Goal: Task Accomplishment & Management: Use online tool/utility

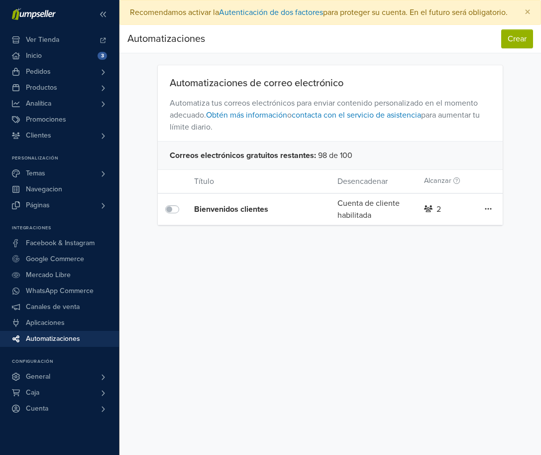
click at [489, 213] on icon at bounding box center [488, 209] width 7 height 8
click at [508, 256] on div "Preferencias Suscripción Salir × Recomendamos activar la Autenticación de dos f…" at bounding box center [330, 227] width 422 height 455
click at [510, 48] on button "Crear" at bounding box center [517, 38] width 32 height 19
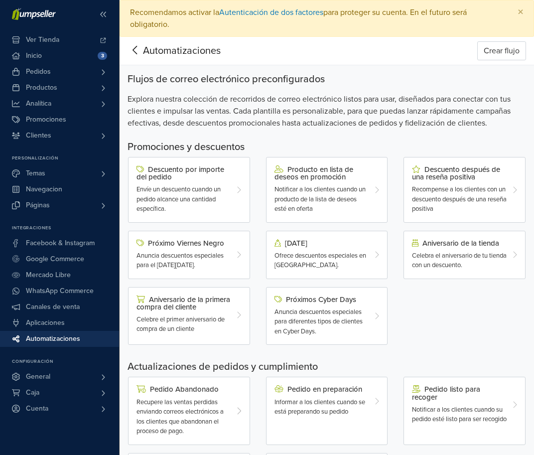
click at [139, 55] on icon at bounding box center [134, 50] width 15 height 12
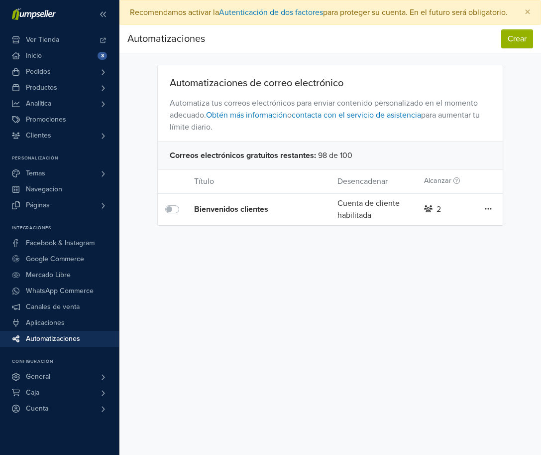
click at [434, 215] on div "2" at bounding box center [445, 209] width 57 height 12
click at [486, 213] on icon at bounding box center [488, 209] width 7 height 8
click at [523, 268] on div "Preferencias Suscripción Salir × Recomendamos activar la Autenticación de dos f…" at bounding box center [330, 227] width 422 height 455
click at [366, 212] on div "Cuenta de cliente habilitada" at bounding box center [373, 209] width 86 height 24
click at [521, 43] on button "Crear" at bounding box center [517, 38] width 32 height 19
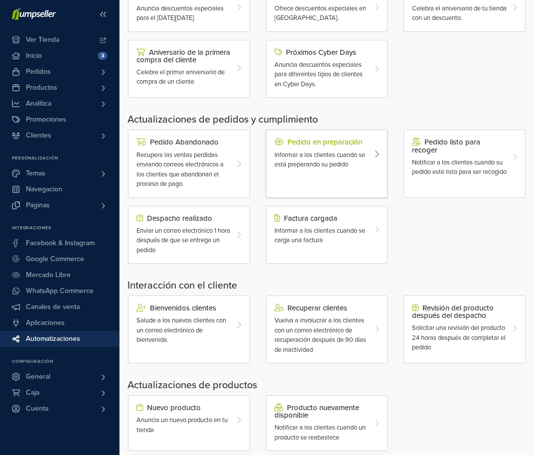
scroll to position [265, 0]
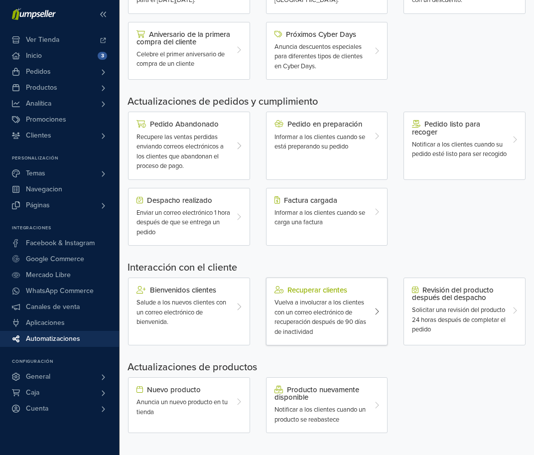
click at [324, 286] on div "Recuperar clientes" at bounding box center [321, 290] width 95 height 8
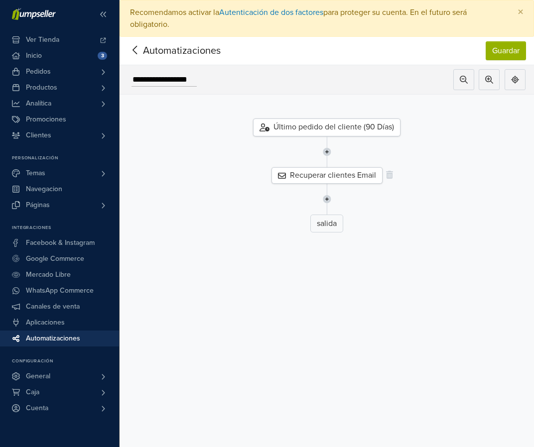
click at [365, 176] on div "Recuperar clientes Email" at bounding box center [326, 175] width 111 height 16
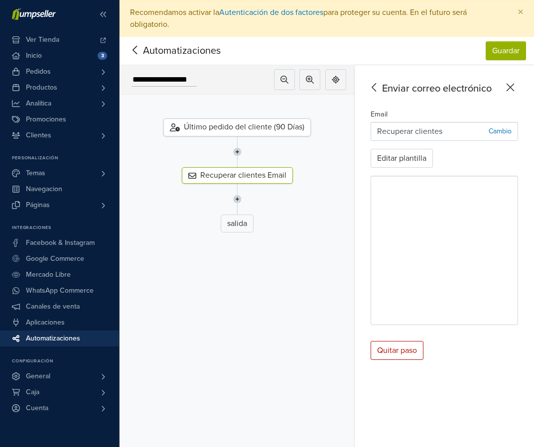
click at [514, 88] on icon at bounding box center [510, 88] width 8 height 8
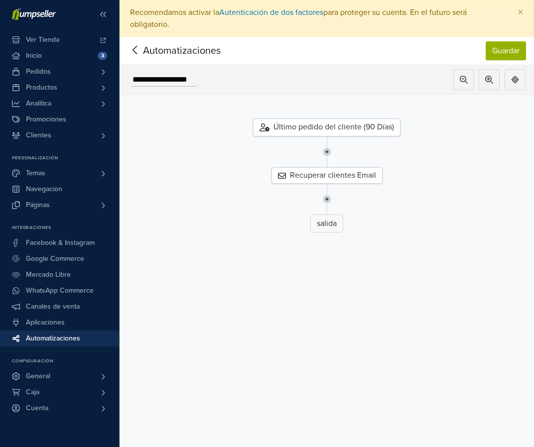
click at [374, 130] on div "Último pedido del cliente (90 Días)" at bounding box center [326, 127] width 147 height 18
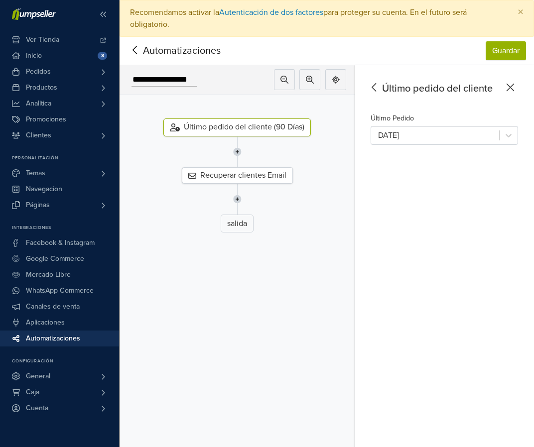
click at [512, 88] on icon at bounding box center [509, 87] width 15 height 12
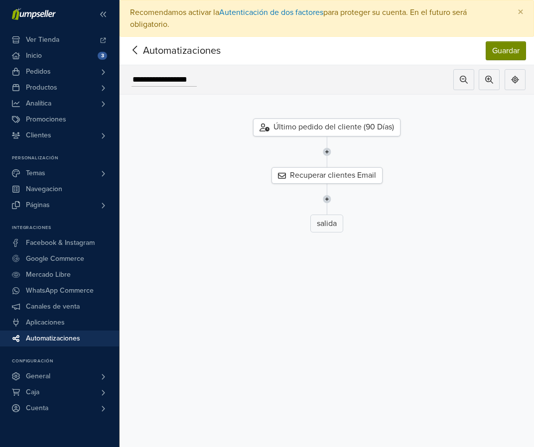
click at [519, 50] on button "Guardar" at bounding box center [505, 50] width 40 height 19
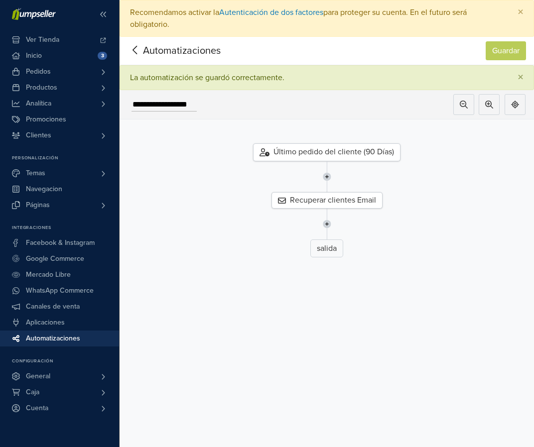
click at [134, 48] on icon at bounding box center [134, 50] width 15 height 12
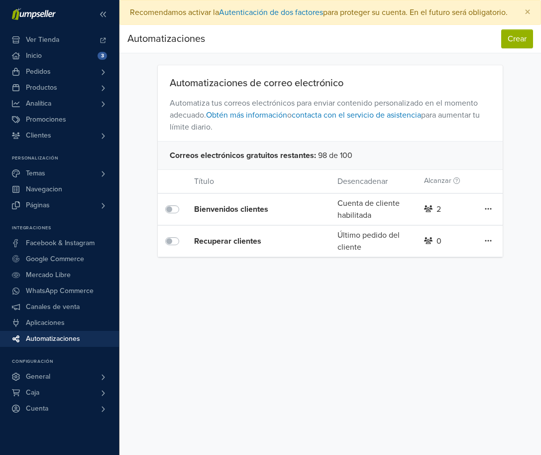
click at [234, 247] on div "Recuperar clientes" at bounding box center [251, 241] width 115 height 12
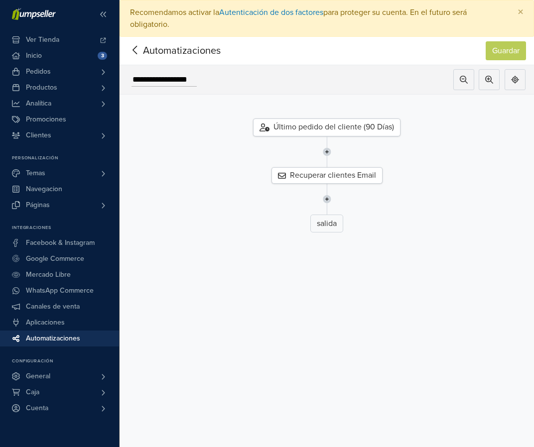
click at [129, 54] on icon at bounding box center [134, 50] width 15 height 12
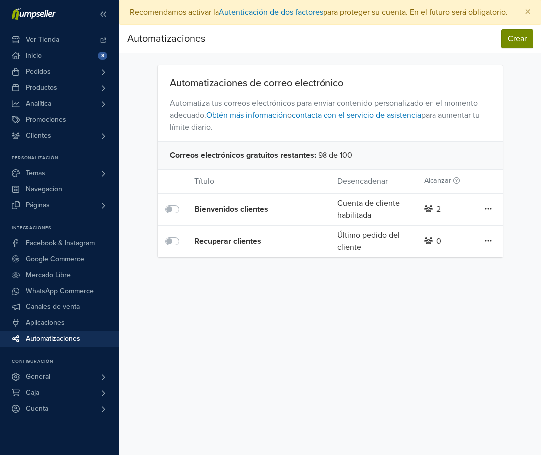
click at [508, 48] on button "Crear" at bounding box center [517, 38] width 32 height 19
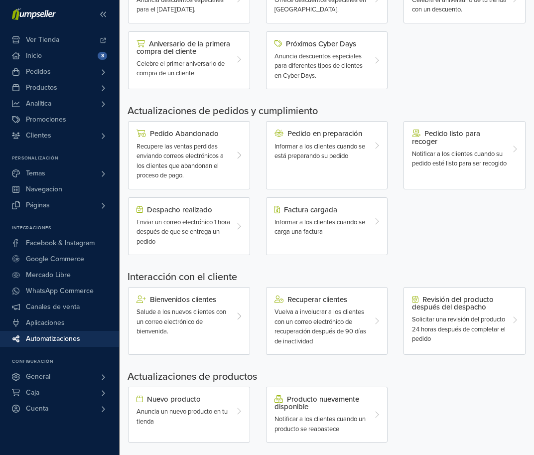
scroll to position [265, 0]
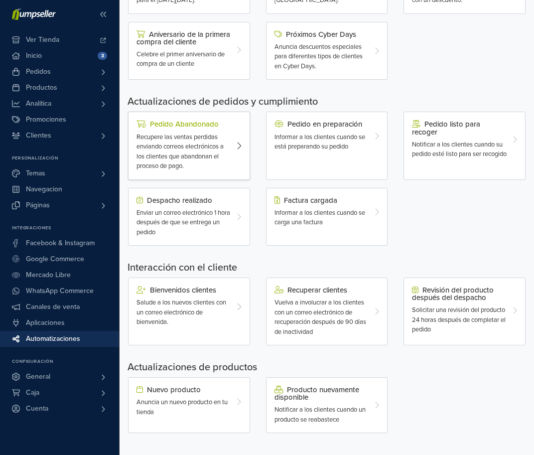
click at [195, 144] on span "Recupere las ventas perdidas enviando correos electrónicos a los clientes que a…" at bounding box center [179, 151] width 87 height 37
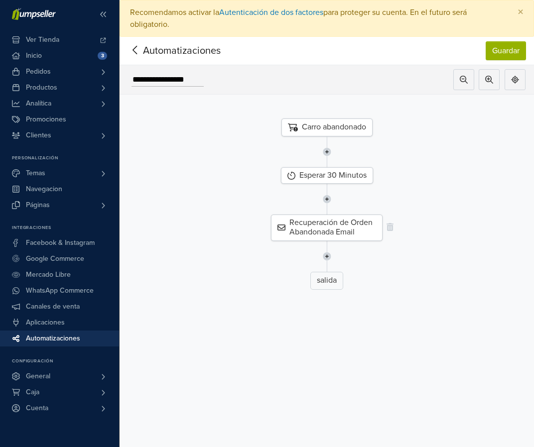
click at [353, 230] on div "Recuperación de Orden Abandonada Email" at bounding box center [327, 228] width 112 height 26
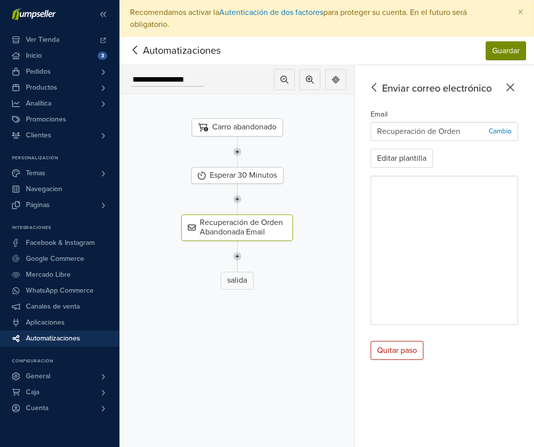
click at [503, 55] on button "Guardar" at bounding box center [505, 50] width 40 height 19
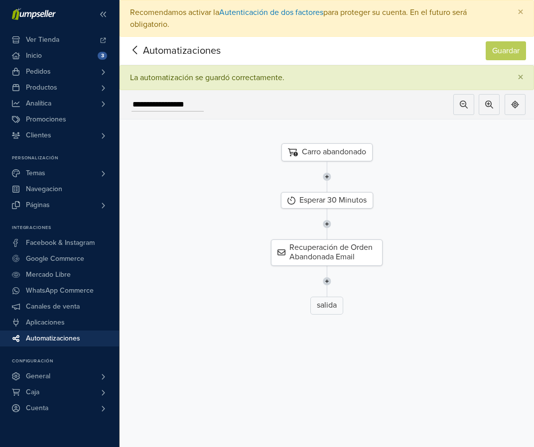
click at [135, 49] on icon at bounding box center [134, 50] width 15 height 12
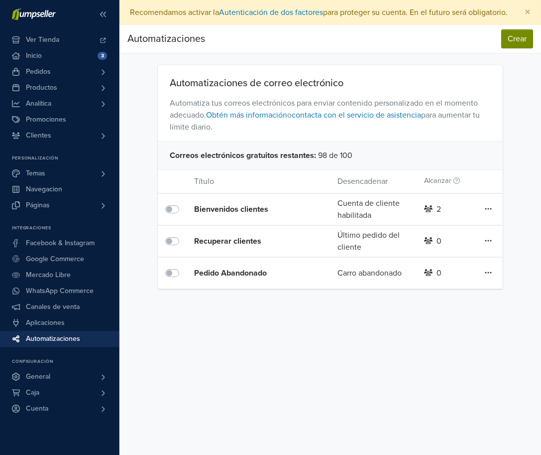
click at [513, 48] on button "Crear" at bounding box center [517, 38] width 32 height 19
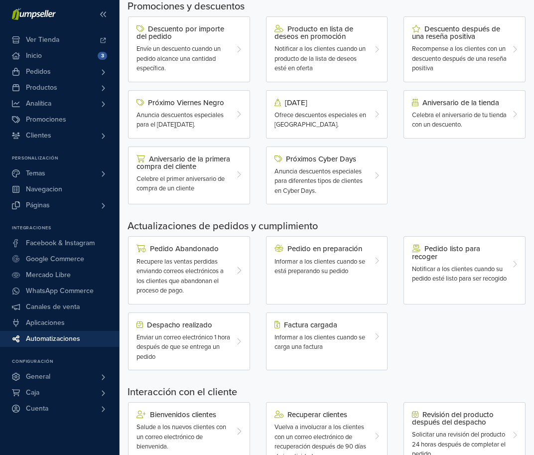
scroll to position [142, 0]
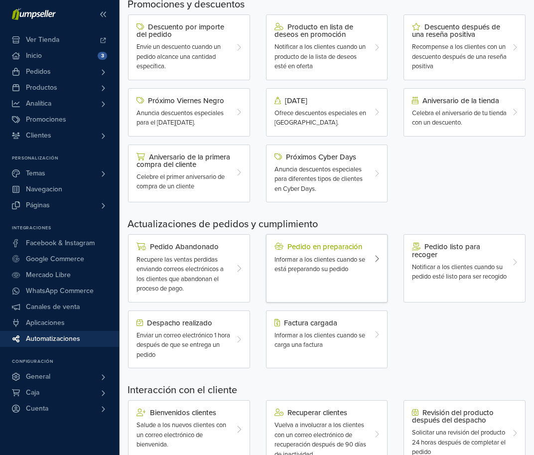
click at [347, 250] on div "Pedido en preparación" at bounding box center [321, 246] width 95 height 8
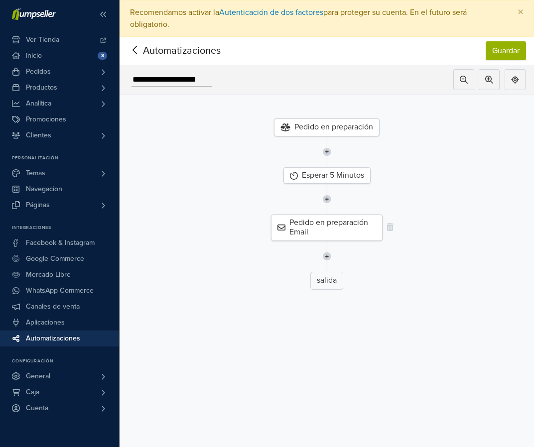
click at [362, 232] on div "Pedido en preparación Email" at bounding box center [327, 228] width 112 height 26
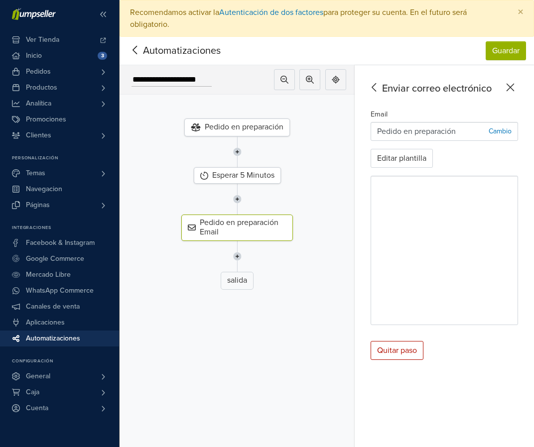
scroll to position [8, 0]
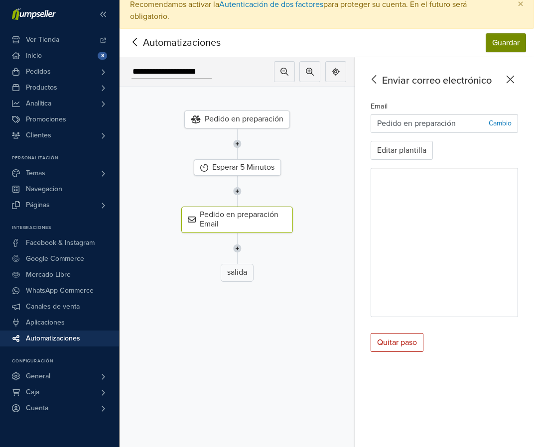
click at [502, 47] on button "Guardar" at bounding box center [505, 42] width 40 height 19
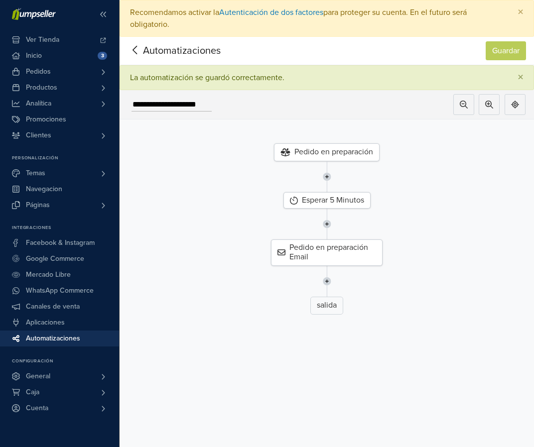
click at [135, 52] on icon at bounding box center [134, 50] width 4 height 8
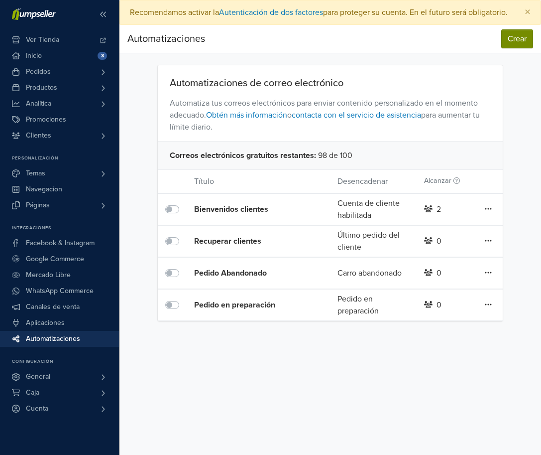
click at [516, 48] on button "Crear" at bounding box center [517, 38] width 32 height 19
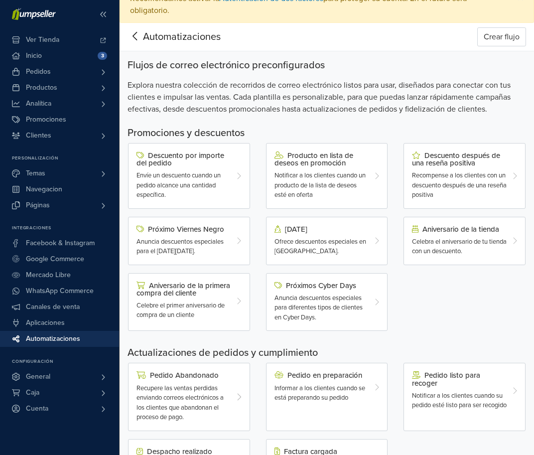
scroll to position [2, 0]
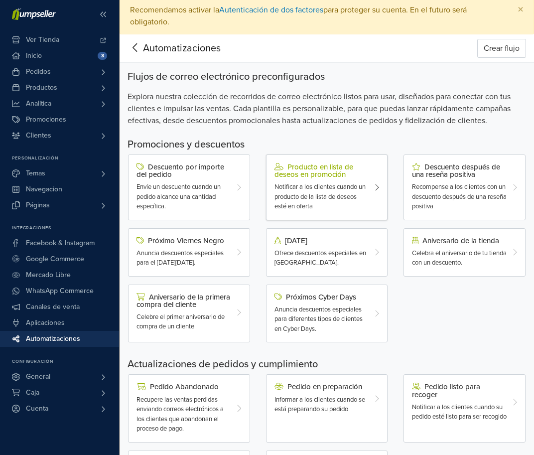
click at [306, 169] on div "Producto en lista de deseos en promoción" at bounding box center [321, 170] width 95 height 15
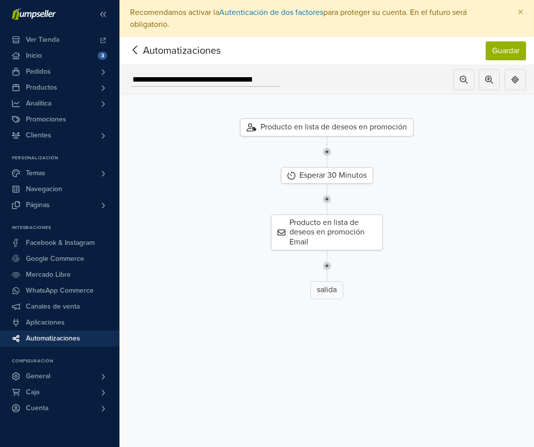
click at [133, 45] on icon at bounding box center [134, 50] width 15 height 12
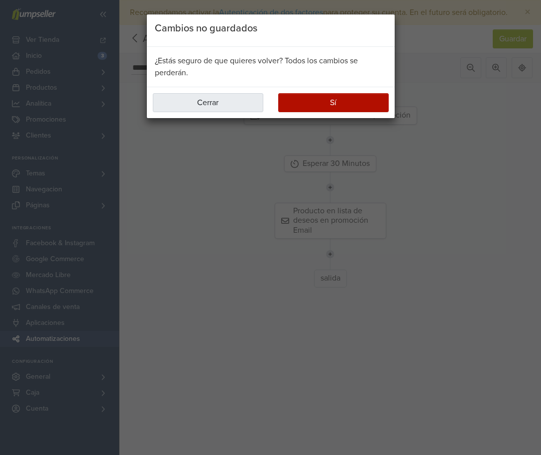
click at [208, 106] on button "Cerrar" at bounding box center [208, 102] width 111 height 19
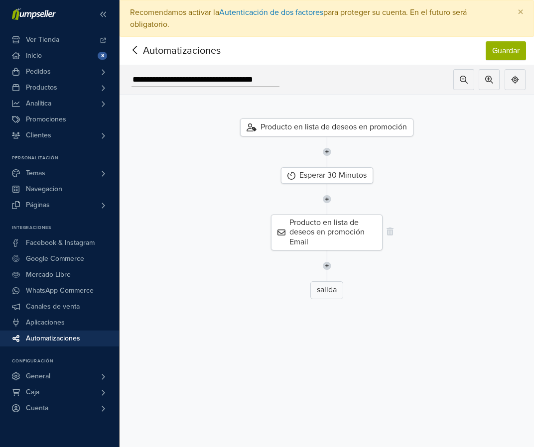
click at [331, 239] on div "Producto en lista de deseos en promoción Email" at bounding box center [327, 233] width 112 height 36
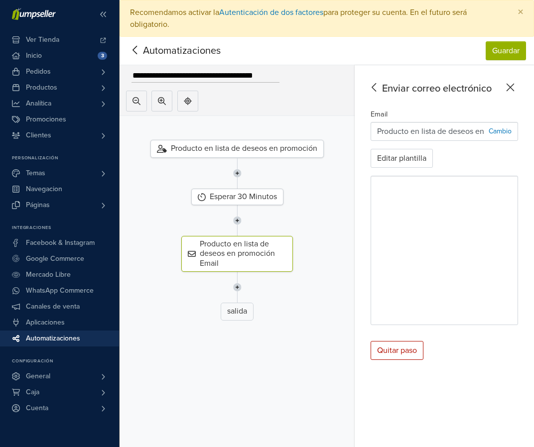
click at [516, 84] on icon at bounding box center [509, 87] width 15 height 12
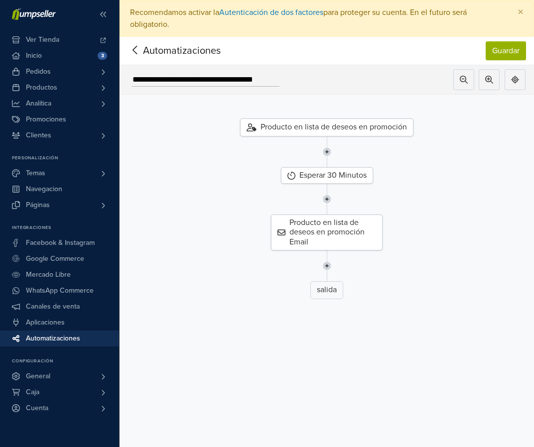
click at [123, 52] on nav "Automatizaciones Guardar Automatizaciones Guardar" at bounding box center [326, 51] width 414 height 28
click at [145, 53] on span "Automatizaciones" at bounding box center [166, 50] width 78 height 15
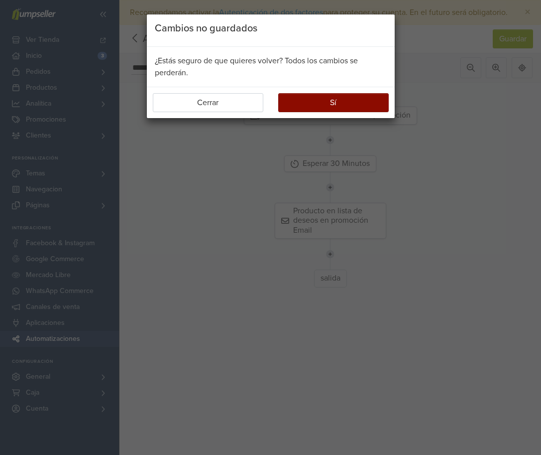
click at [297, 98] on button "Sí" at bounding box center [333, 102] width 111 height 19
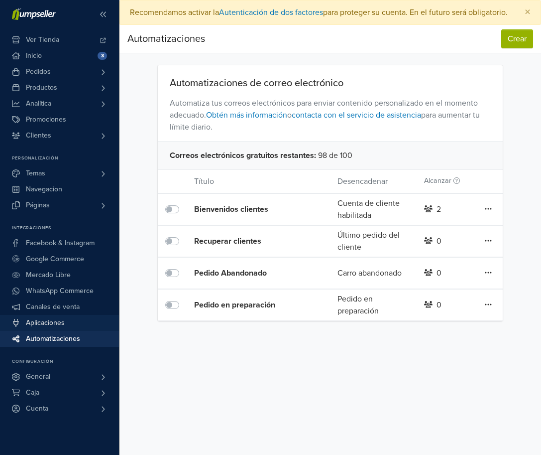
click at [65, 320] on span "Aplicaciones" at bounding box center [45, 323] width 39 height 16
click at [38, 310] on span "Canales de venta" at bounding box center [53, 307] width 54 height 16
click at [514, 47] on button "Crear" at bounding box center [517, 38] width 32 height 19
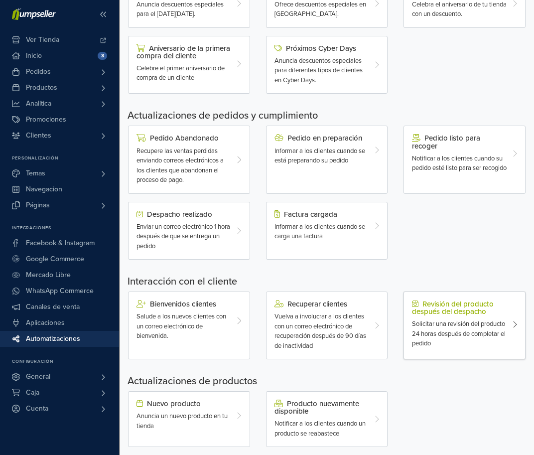
scroll to position [265, 0]
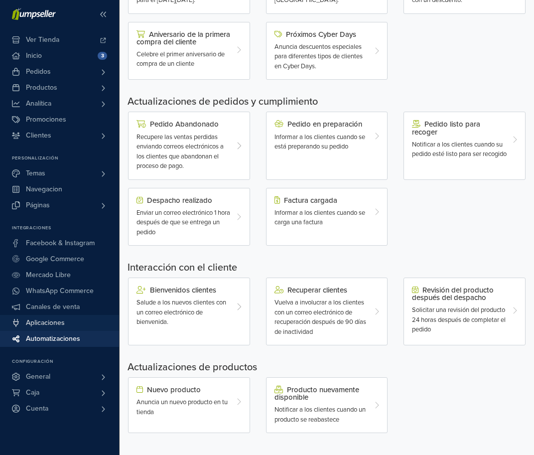
click at [34, 323] on span "Aplicaciones" at bounding box center [45, 323] width 39 height 16
